Goal: Information Seeking & Learning: Compare options

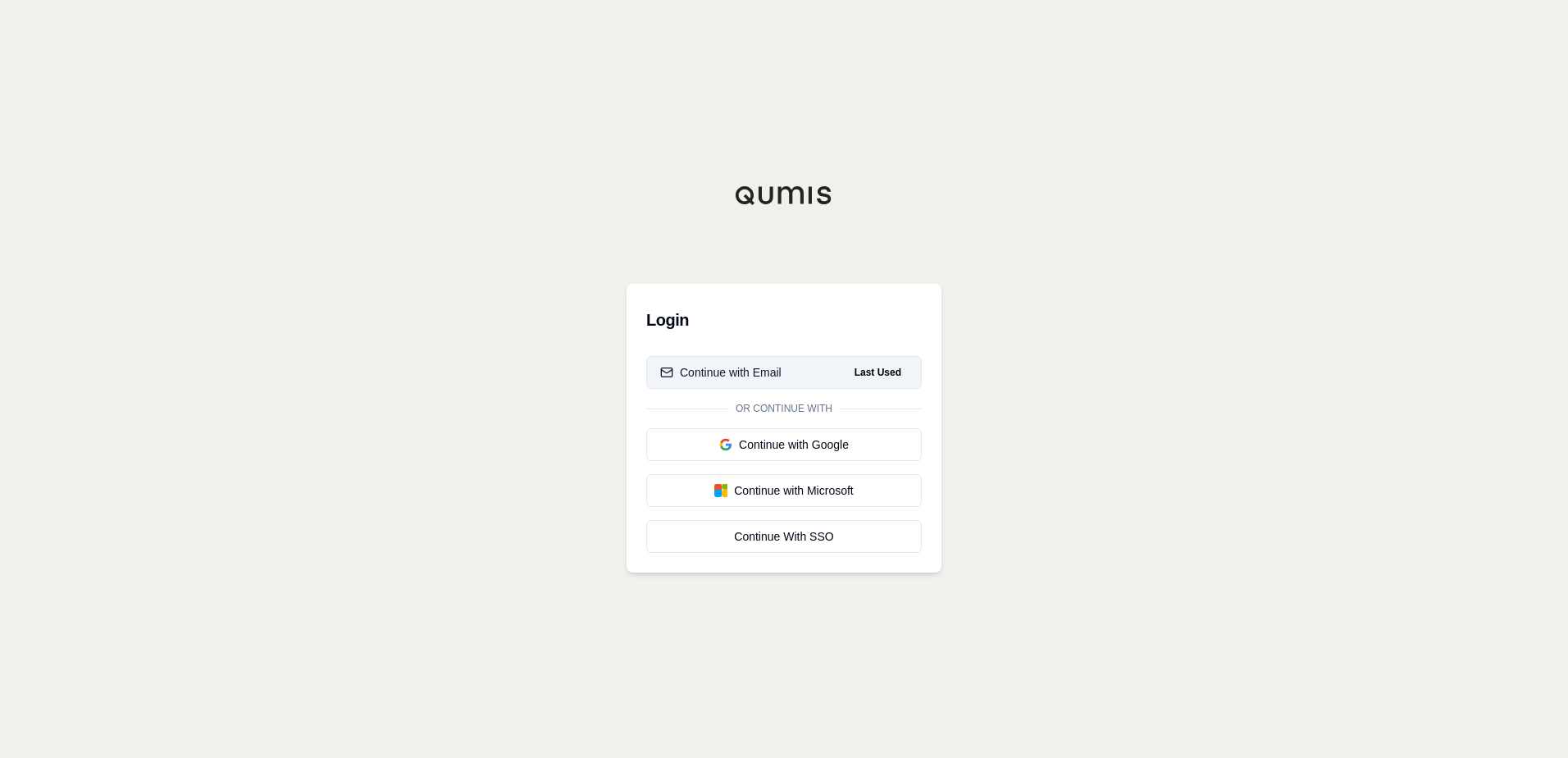
click at [784, 376] on button "Continue with Email Last Used" at bounding box center [783, 373] width 275 height 33
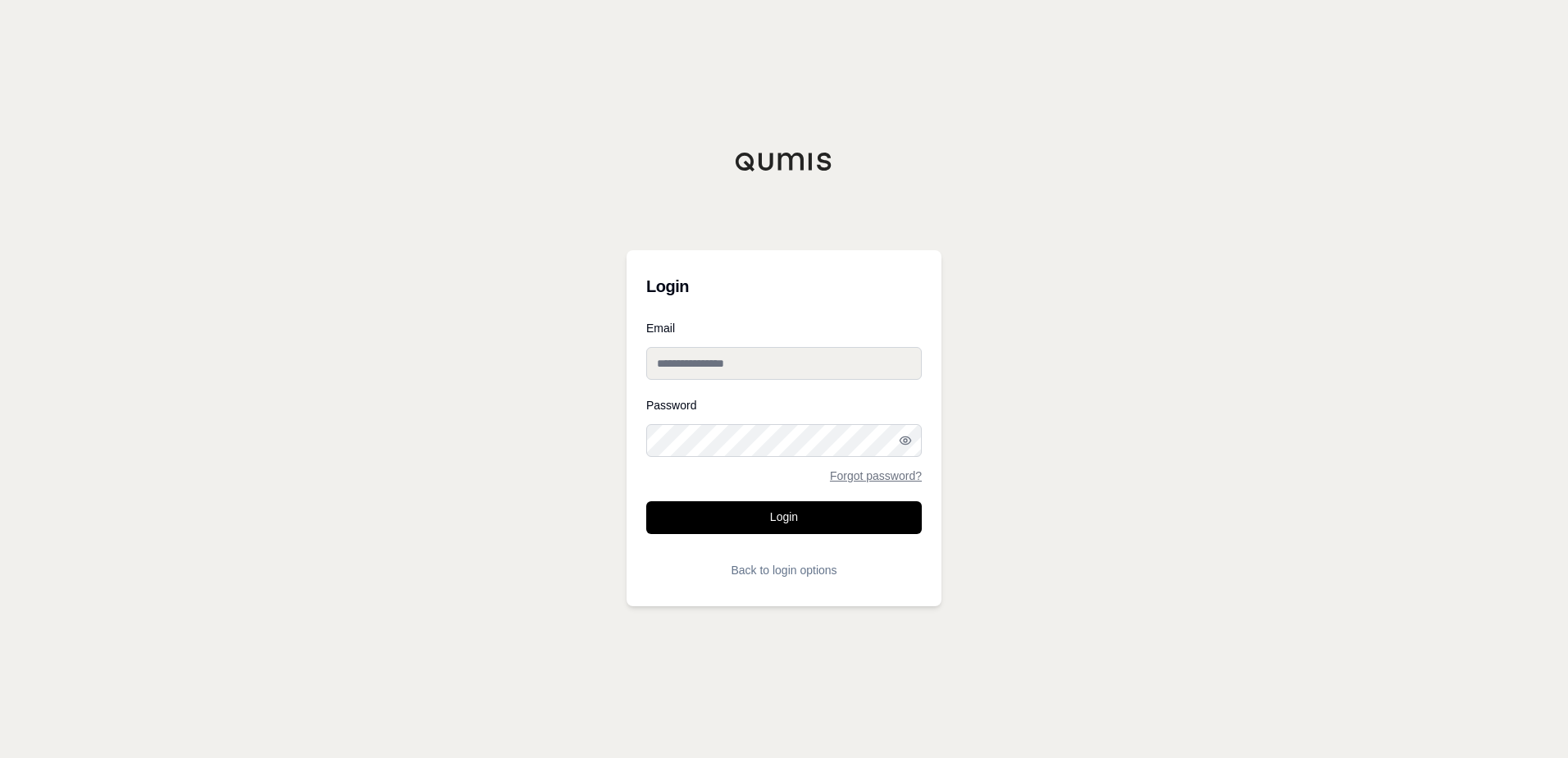
type input "**********"
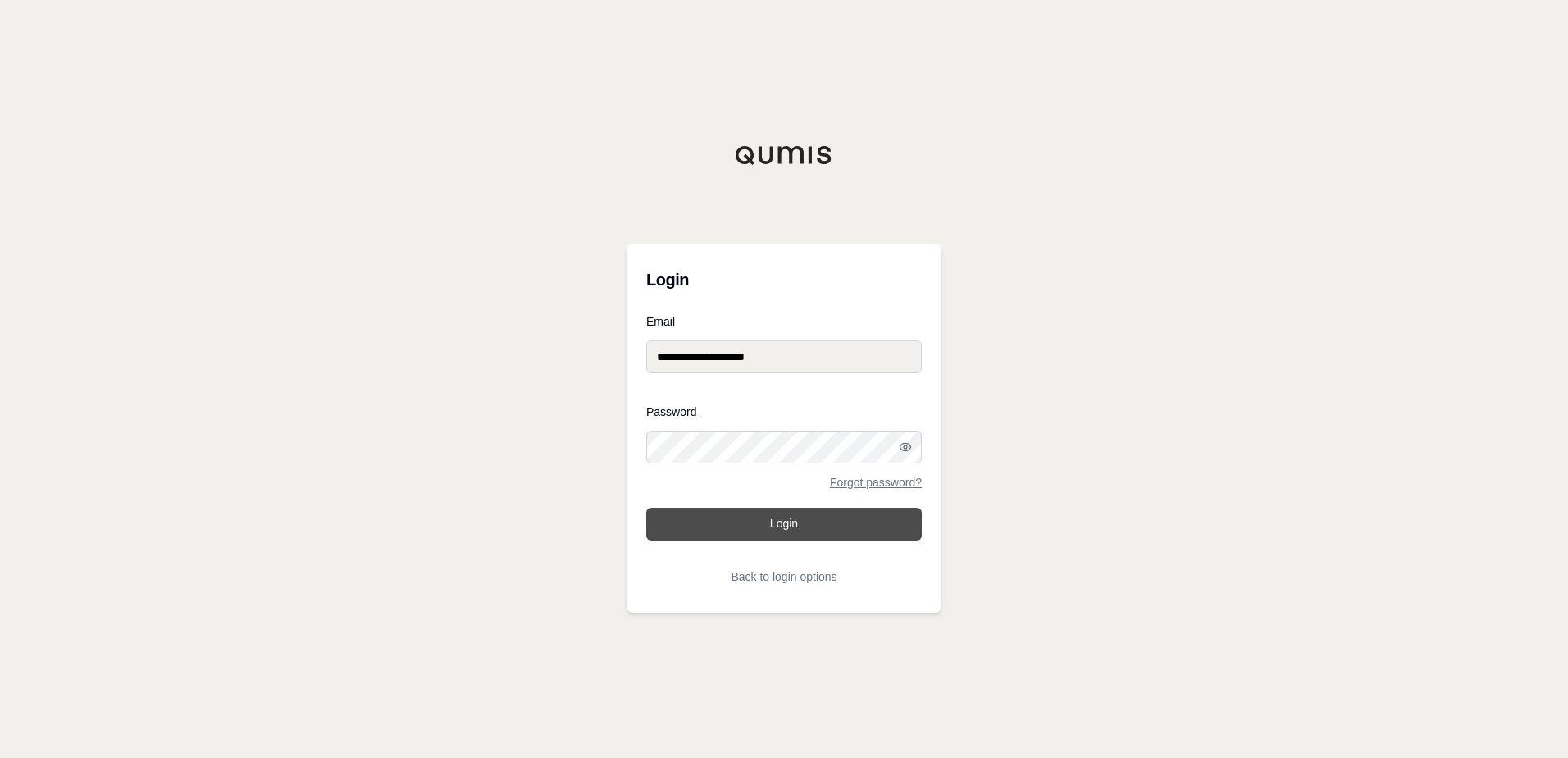
click at [777, 523] on button "Login" at bounding box center [783, 524] width 275 height 33
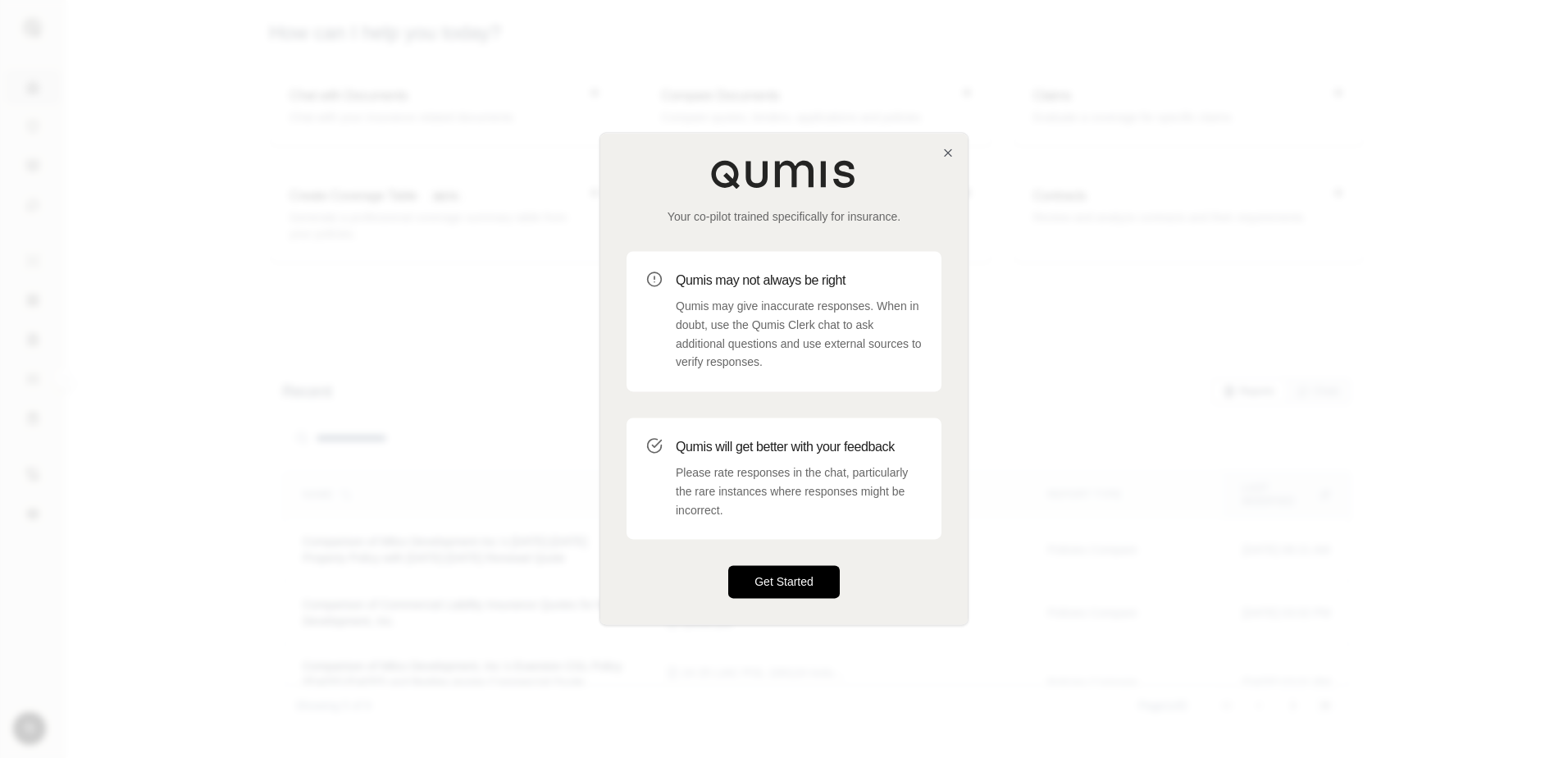
click at [783, 577] on button "Get Started" at bounding box center [784, 582] width 112 height 33
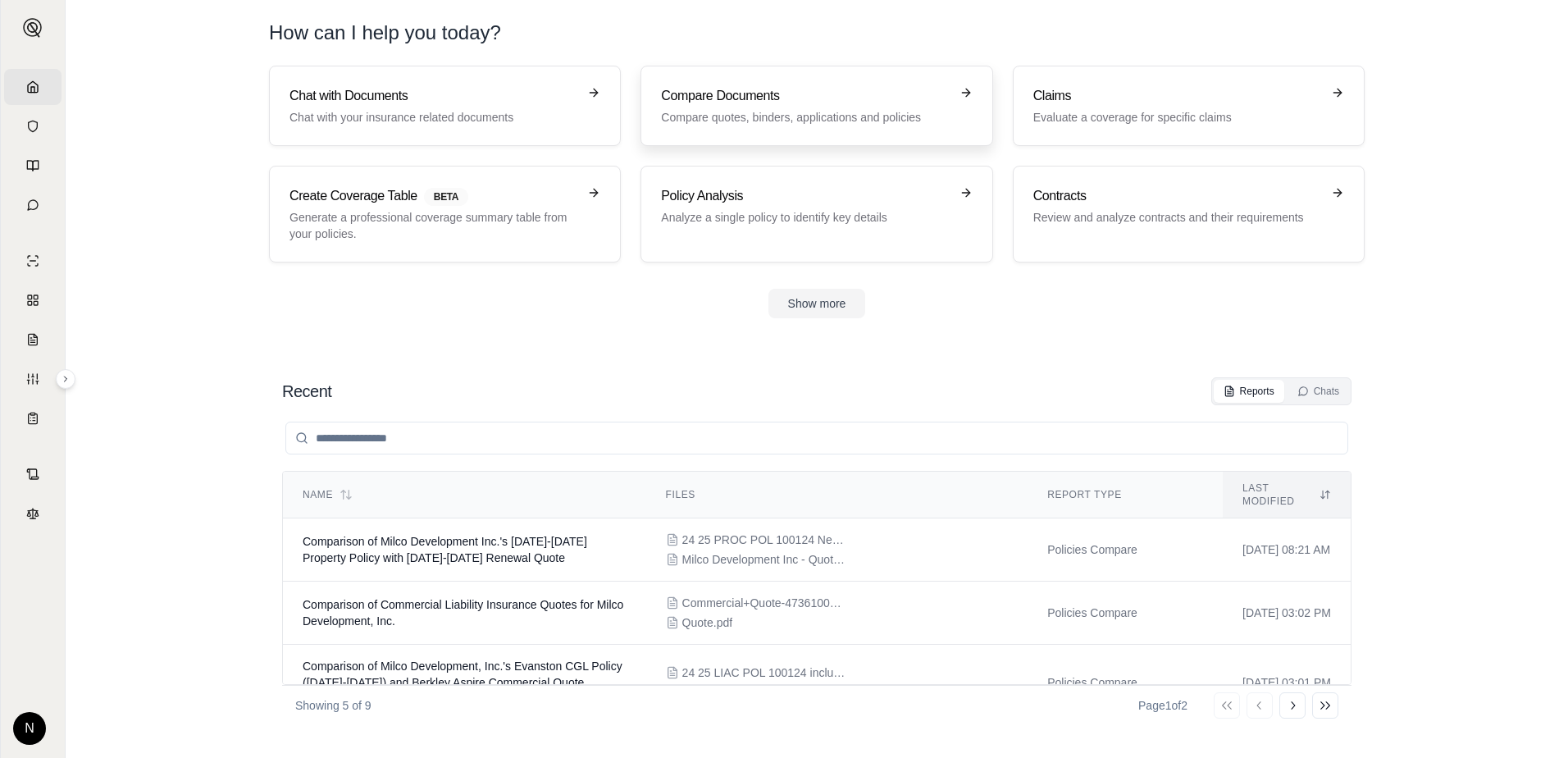
click at [861, 114] on p "Compare quotes, binders, applications and policies" at bounding box center [805, 117] width 288 height 16
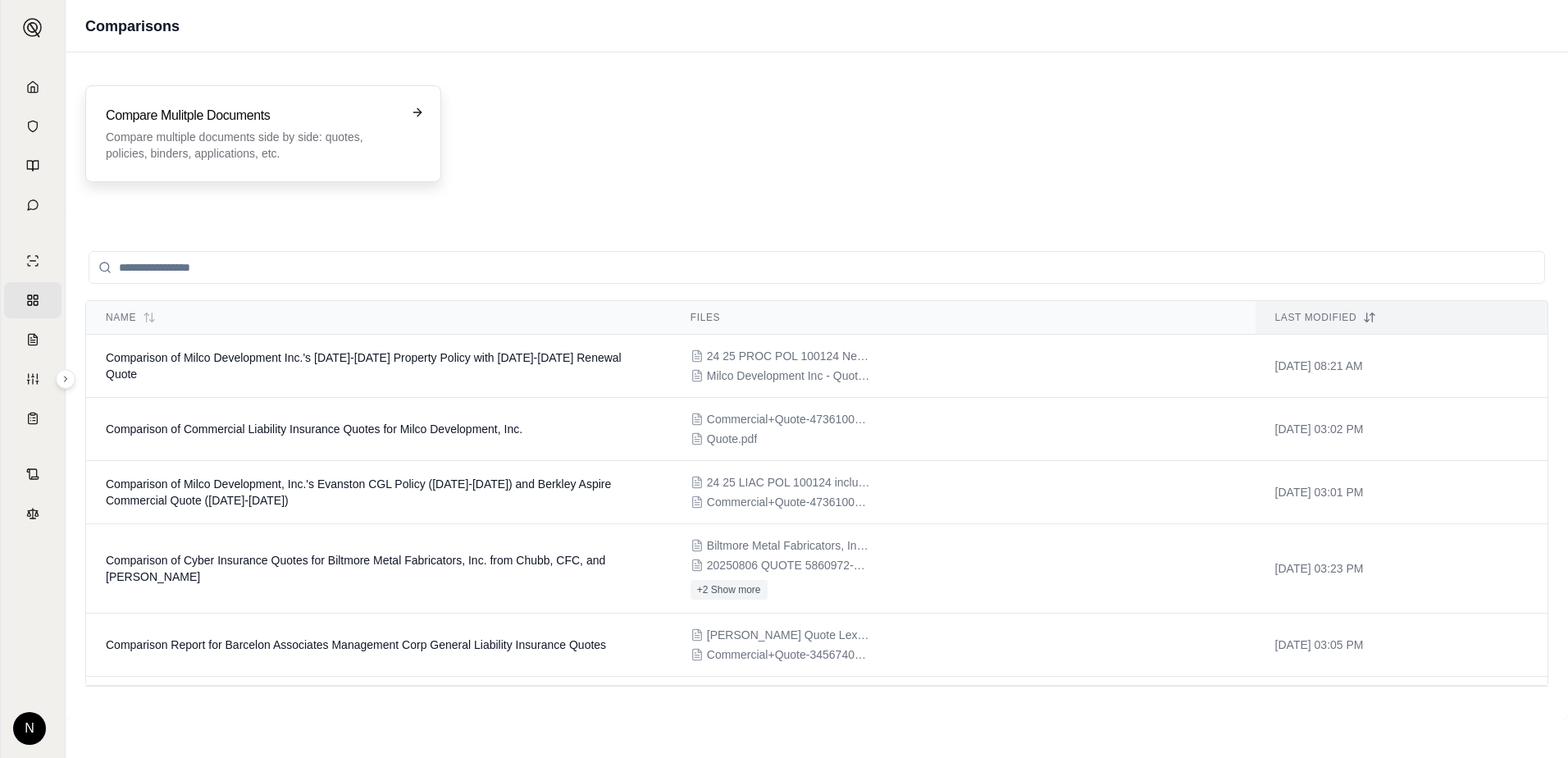
click at [357, 128] on div "Compare Mulitple Documents Compare multiple documents side by side: quotes, pol…" at bounding box center [252, 134] width 292 height 56
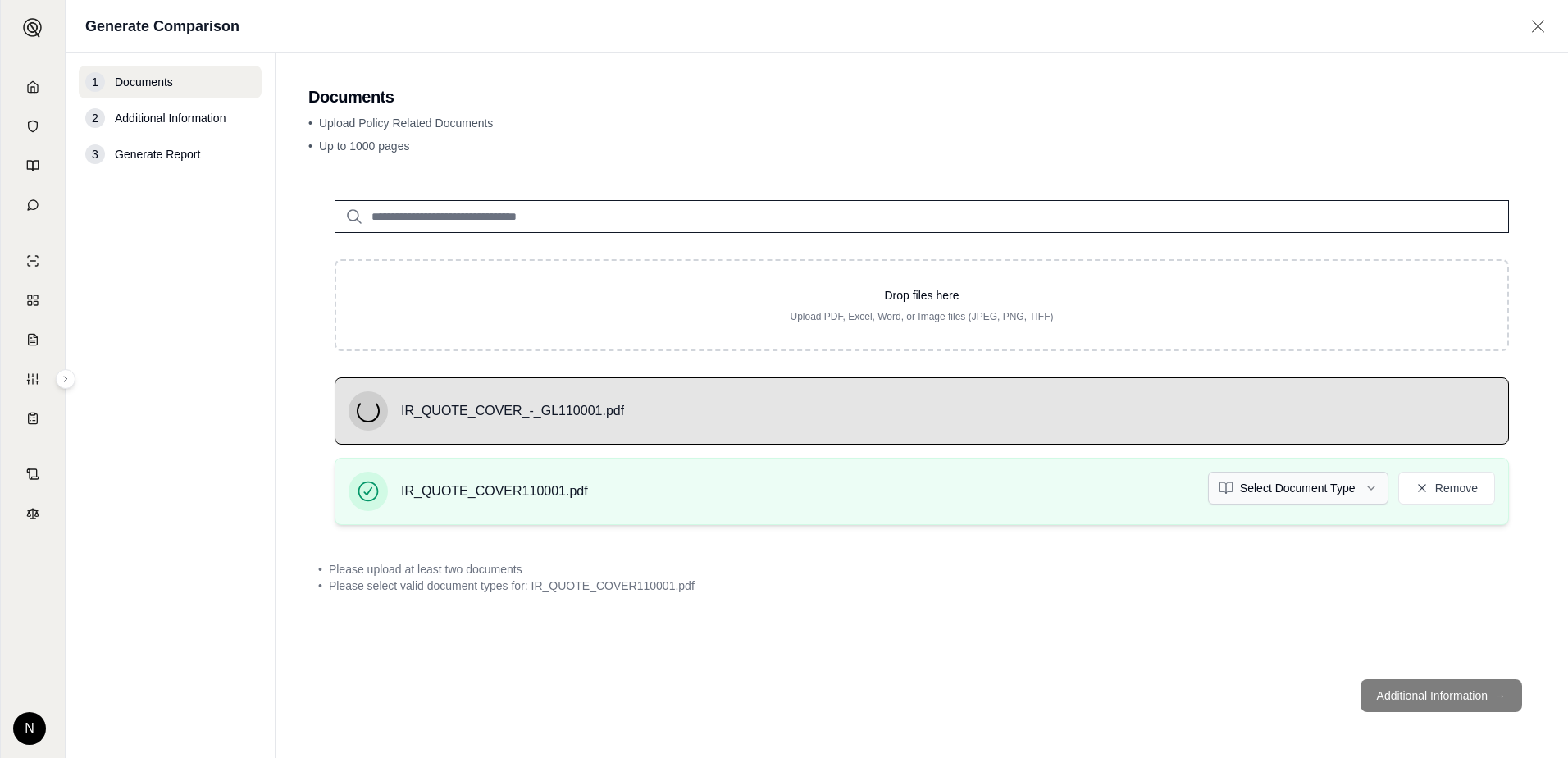
click at [1362, 479] on html "Home Vault Prompts Chats Single Policy Comparisons Claims Custom Report Coverag…" at bounding box center [784, 379] width 1568 height 758
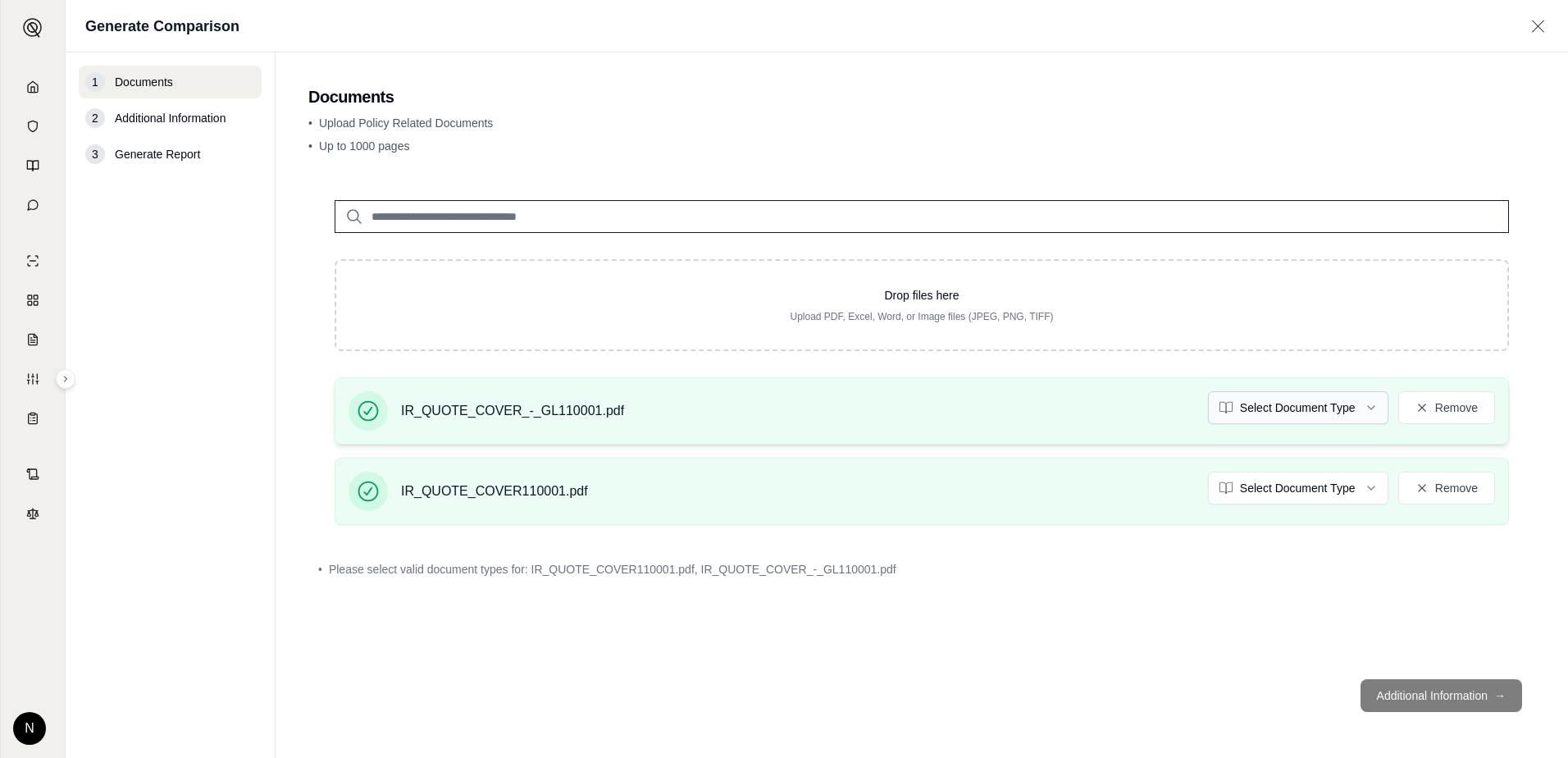
click at [1358, 409] on html "Home Vault Prompts Chats Single Policy Comparisons Claims Custom Report Coverag…" at bounding box center [784, 379] width 1568 height 758
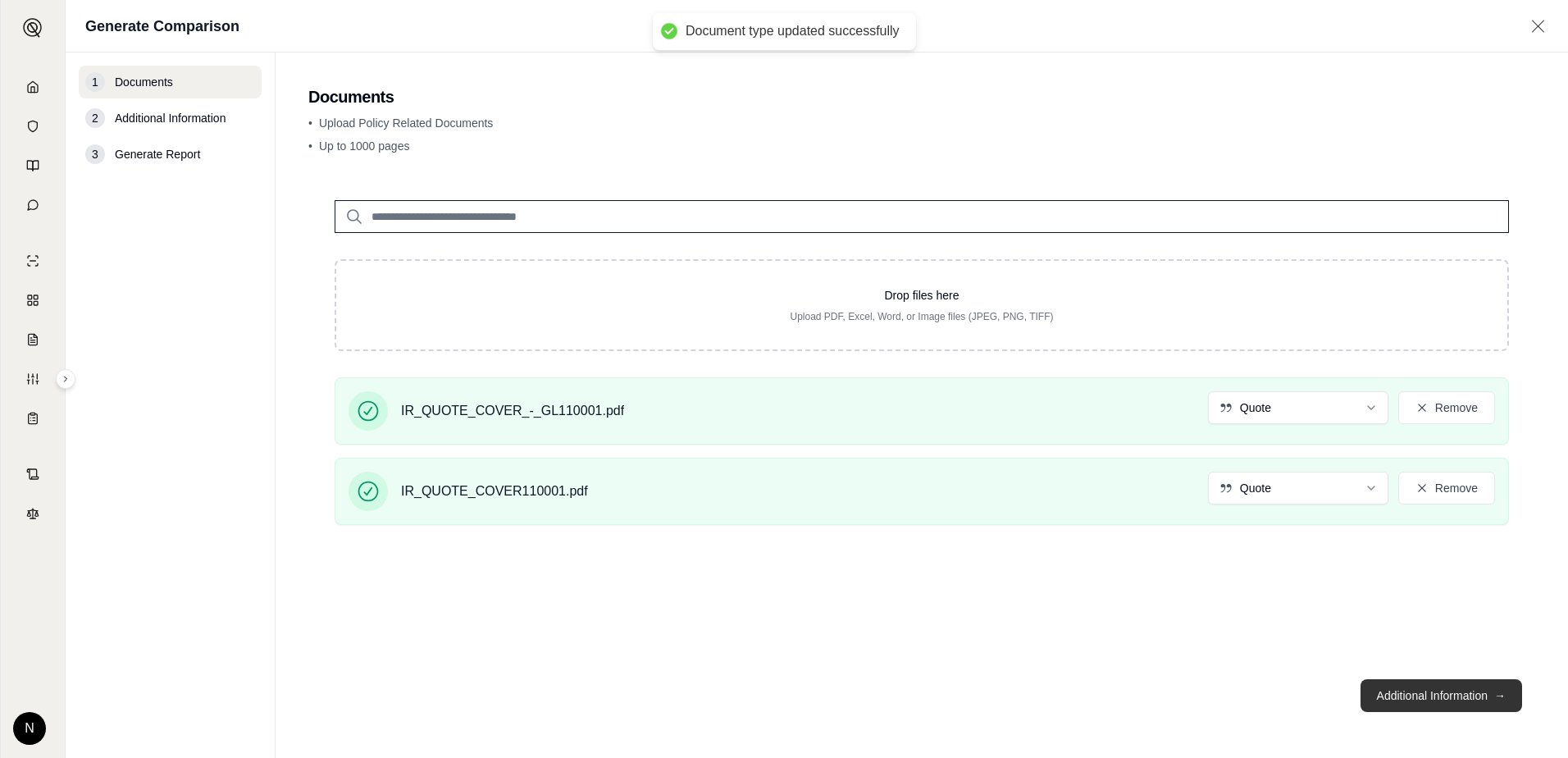
click at [1442, 698] on button "Additional Information →" at bounding box center [1441, 695] width 161 height 33
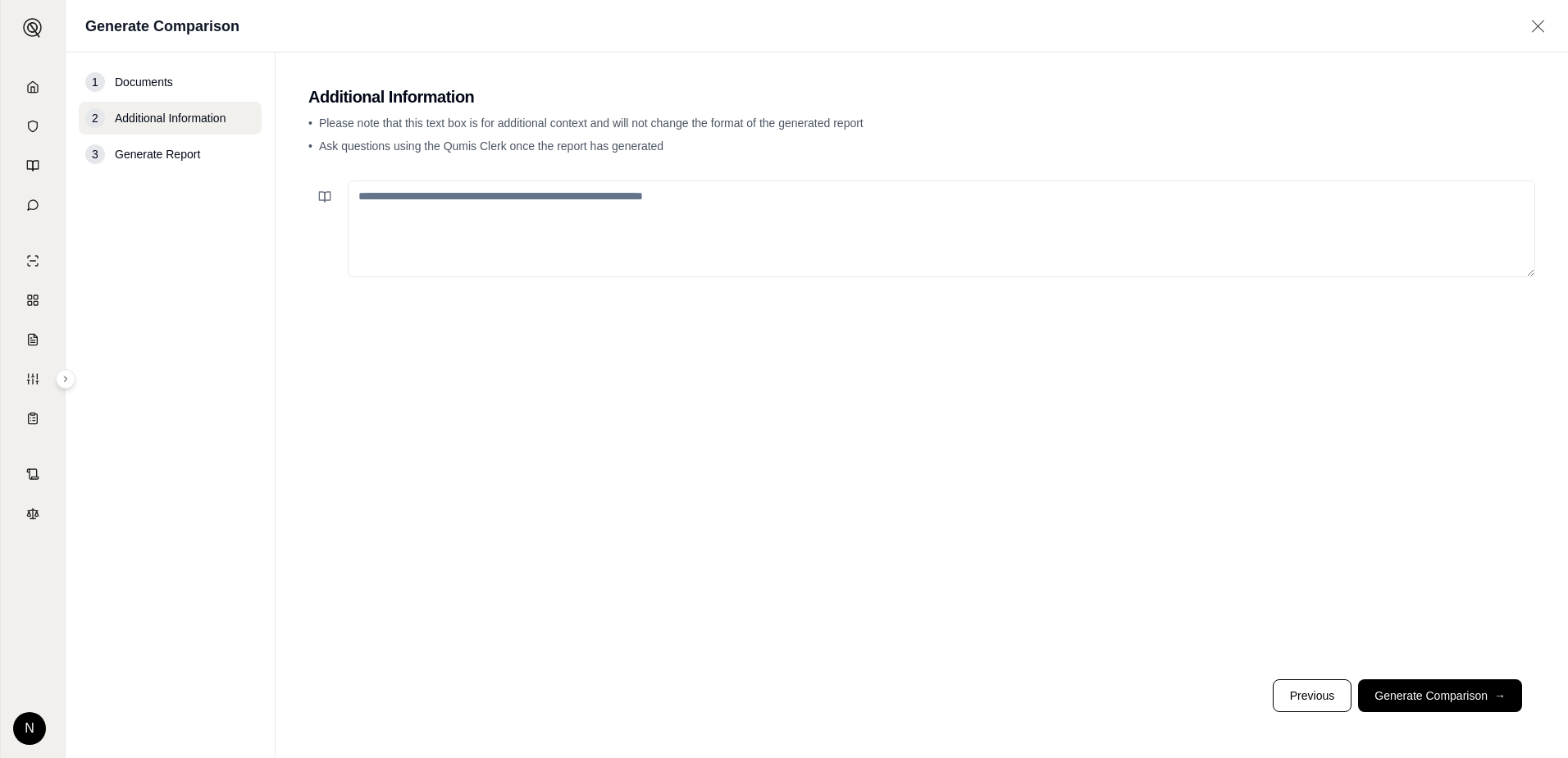
click at [585, 203] on textarea at bounding box center [941, 229] width 1188 height 97
click at [1470, 705] on button "Generate Comparison →" at bounding box center [1441, 695] width 164 height 33
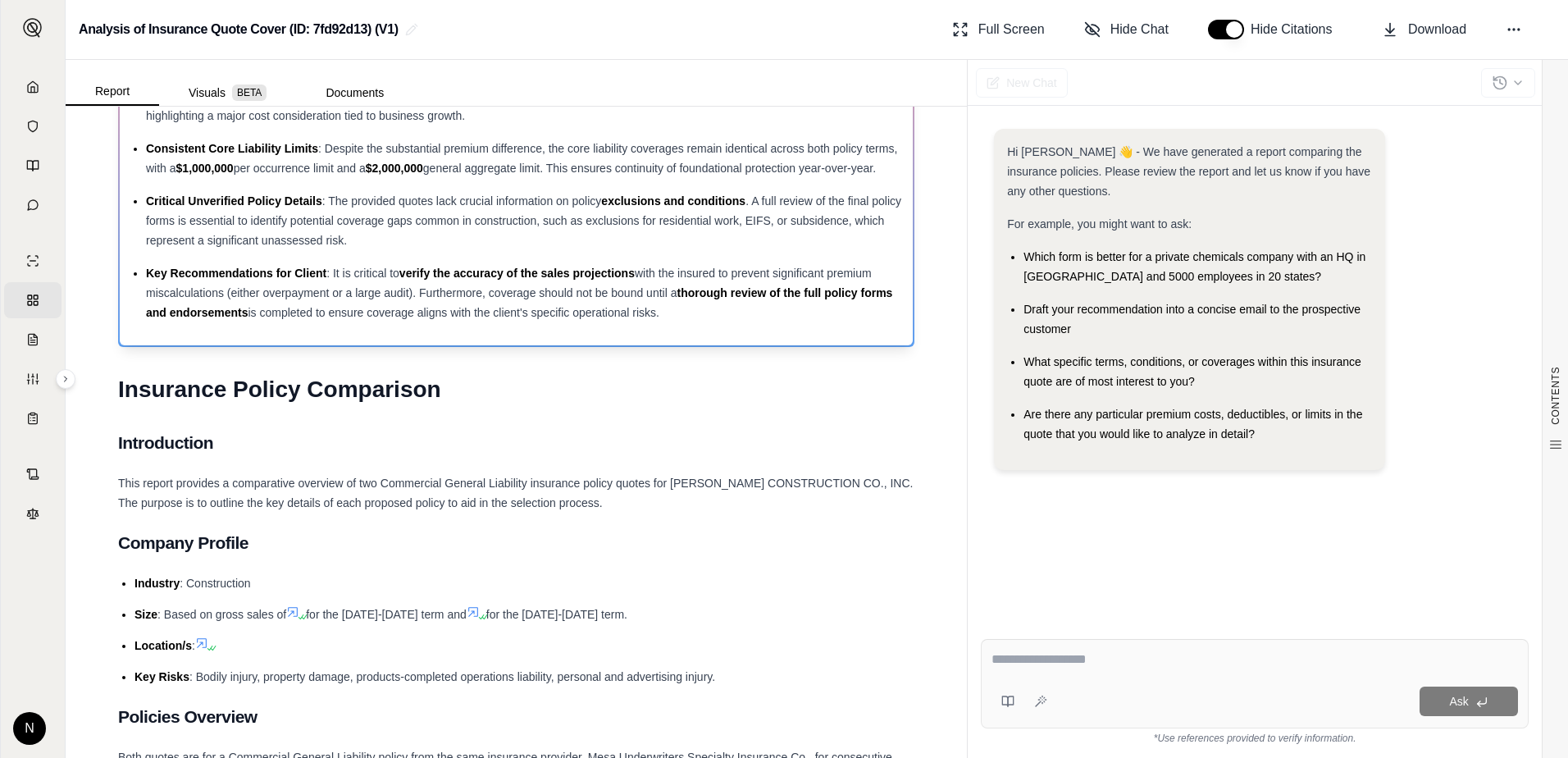
scroll to position [164, 0]
